Goal: Task Accomplishment & Management: Use online tool/utility

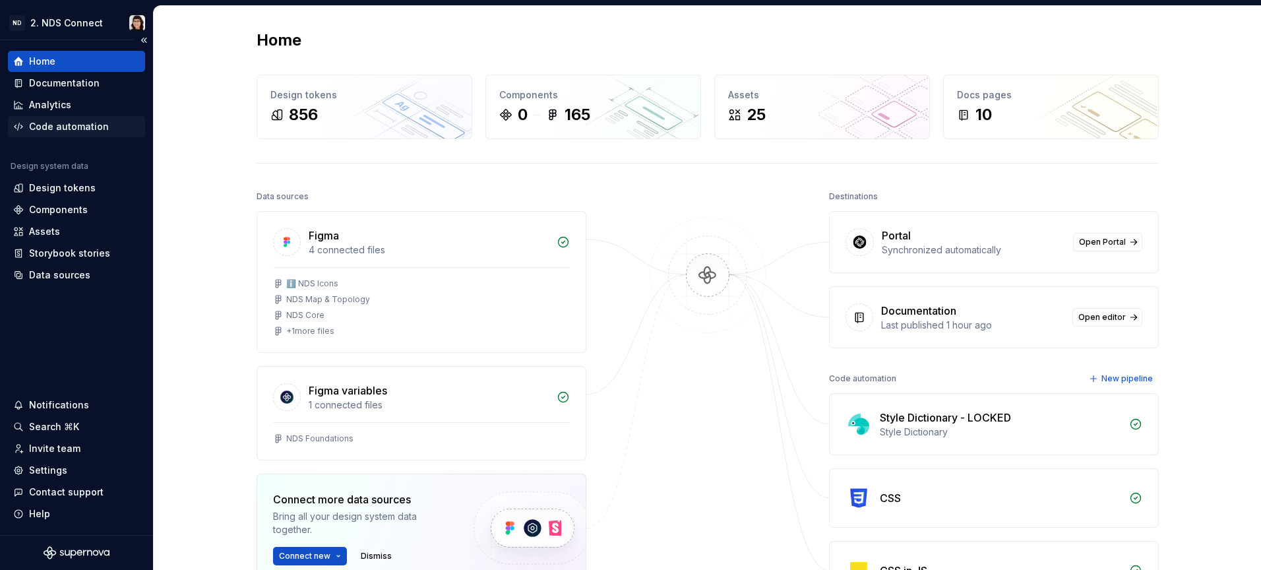
click at [71, 127] on div "Code automation" at bounding box center [69, 126] width 80 height 13
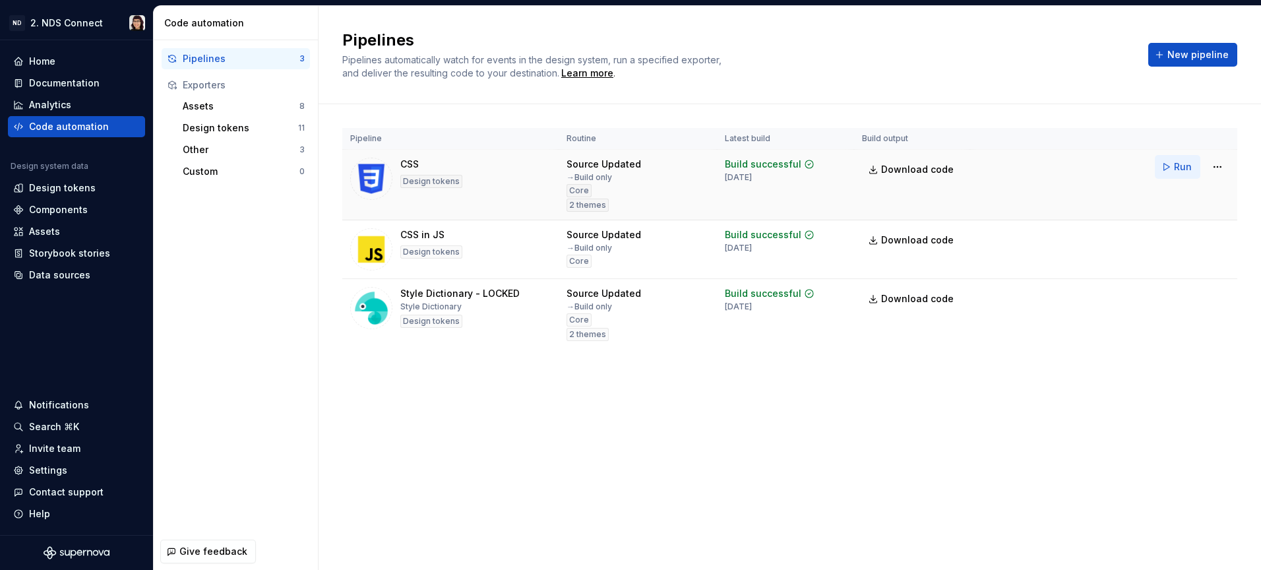
click at [1186, 169] on span "Run" at bounding box center [1183, 166] width 18 height 13
click at [1176, 237] on span "Run" at bounding box center [1183, 237] width 18 height 13
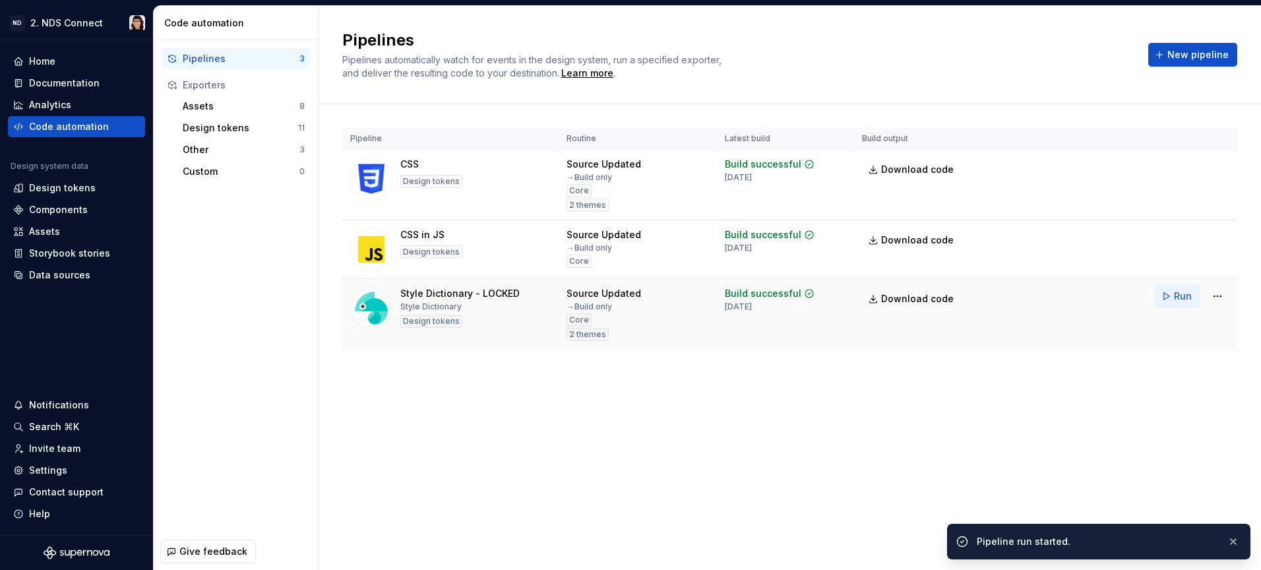
click at [1166, 303] on button "Run" at bounding box center [1177, 296] width 45 height 24
click at [933, 171] on span "Download code" at bounding box center [917, 169] width 73 height 13
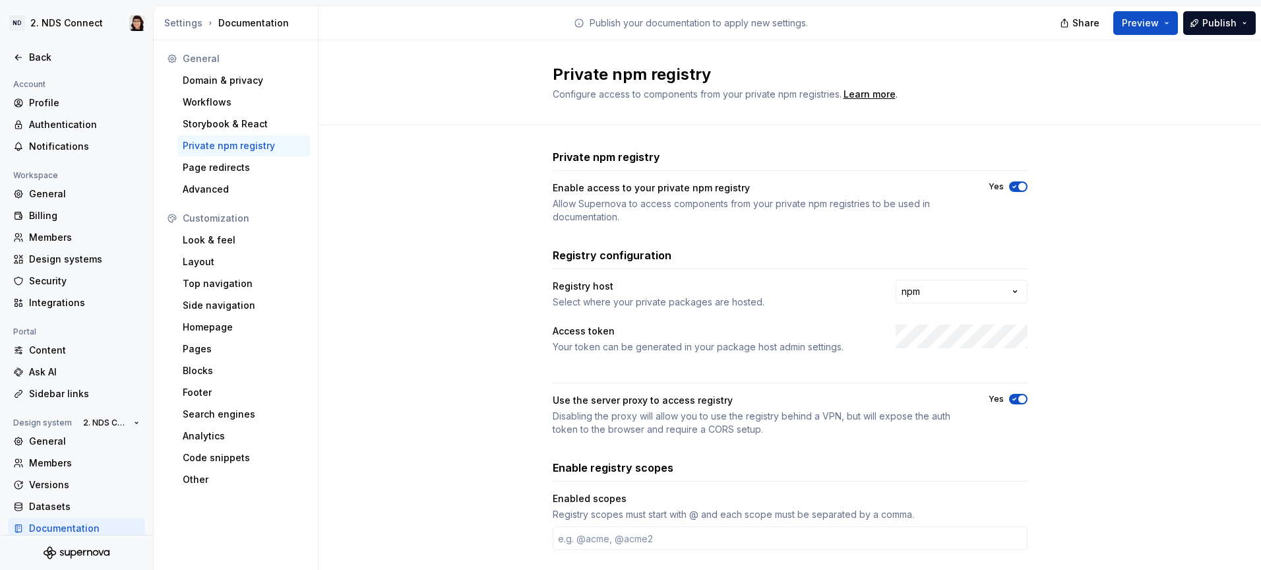
scroll to position [12, 0]
